Goal: Task Accomplishment & Management: Manage account settings

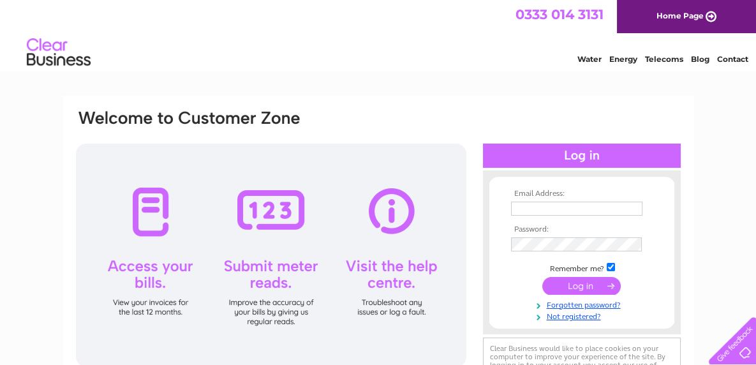
click at [552, 202] on input "text" at bounding box center [576, 209] width 131 height 14
type input "[EMAIL_ADDRESS][PERSON_NAME][DOMAIN_NAME]"
click at [547, 287] on input "submit" at bounding box center [581, 286] width 78 height 18
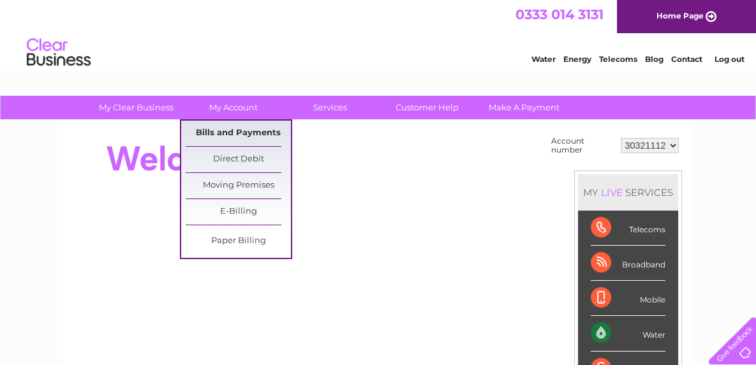
click at [210, 130] on link "Bills and Payments" at bounding box center [238, 134] width 105 height 26
click at [270, 137] on link "Bills and Payments" at bounding box center [238, 134] width 105 height 26
